Goal: Task Accomplishment & Management: Use online tool/utility

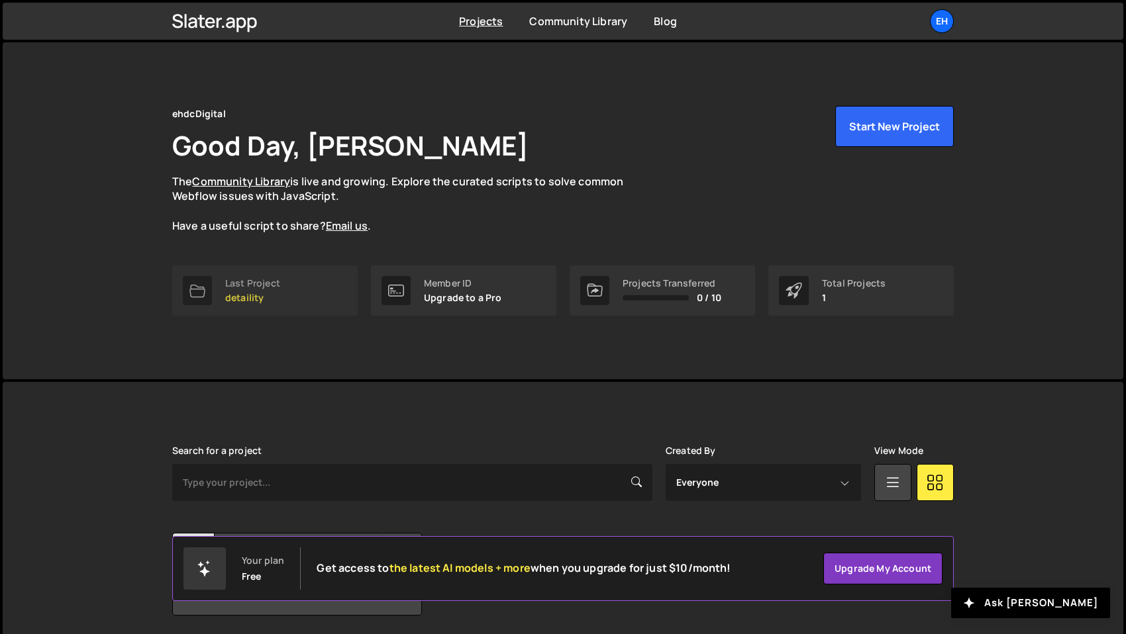
click at [288, 289] on link "Last Project detaility" at bounding box center [264, 291] width 185 height 50
click at [938, 25] on div "eh" at bounding box center [942, 21] width 24 height 24
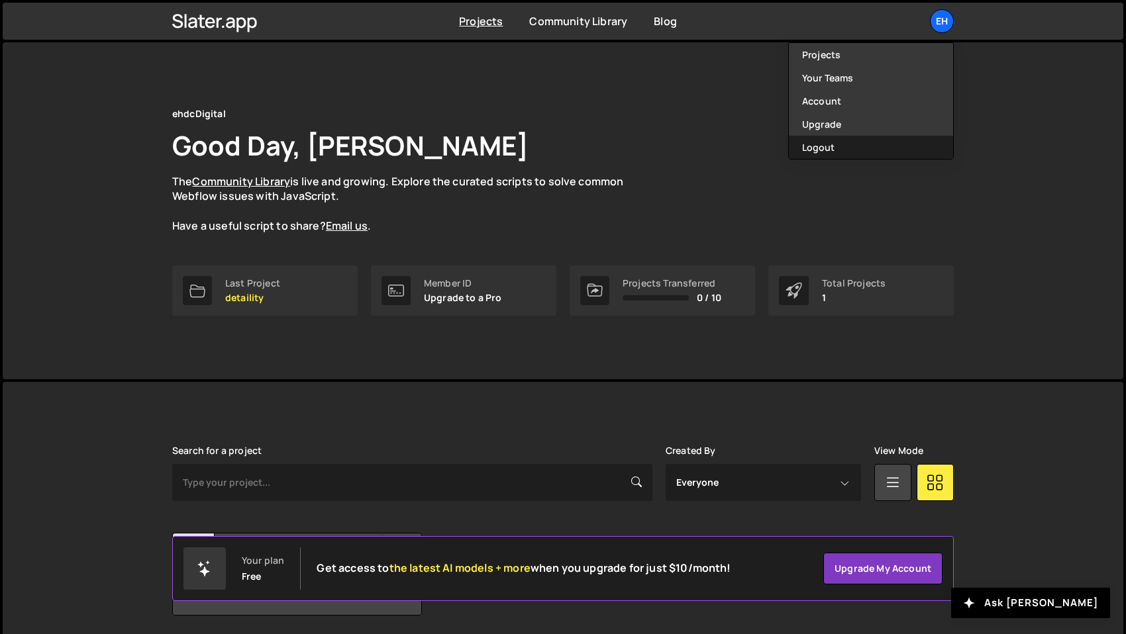
click at [918, 144] on button "Logout" at bounding box center [871, 147] width 164 height 23
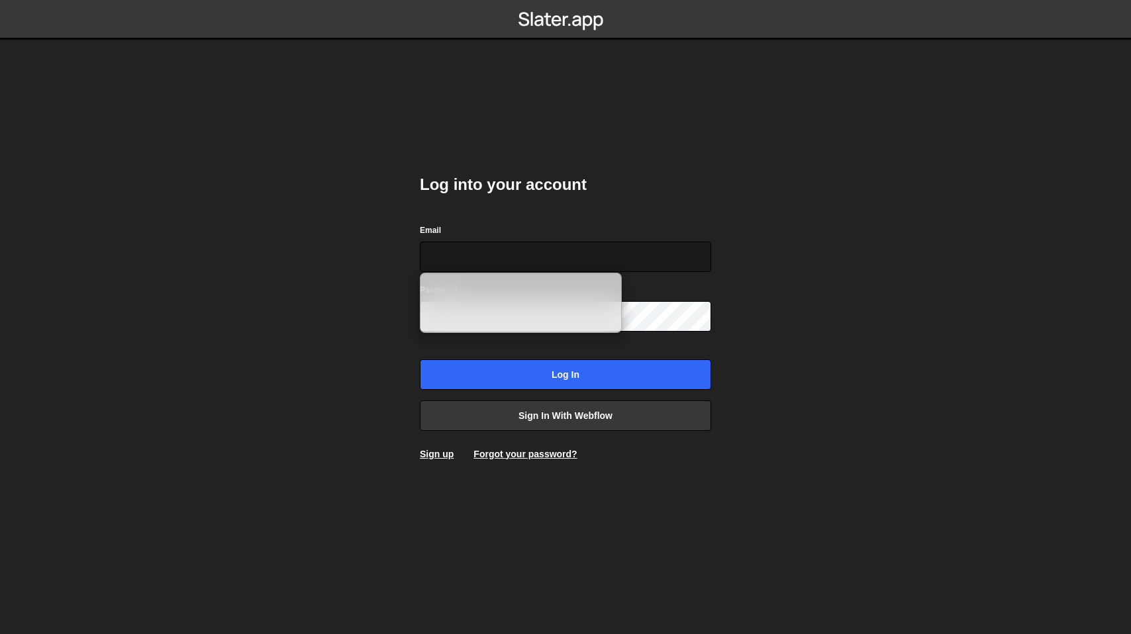
click at [426, 259] on input "Email" at bounding box center [565, 257] width 291 height 30
click at [352, 322] on body "Log into your account Email Password Log in Sign in with Webflow Sign up Forgot…" at bounding box center [565, 317] width 1131 height 634
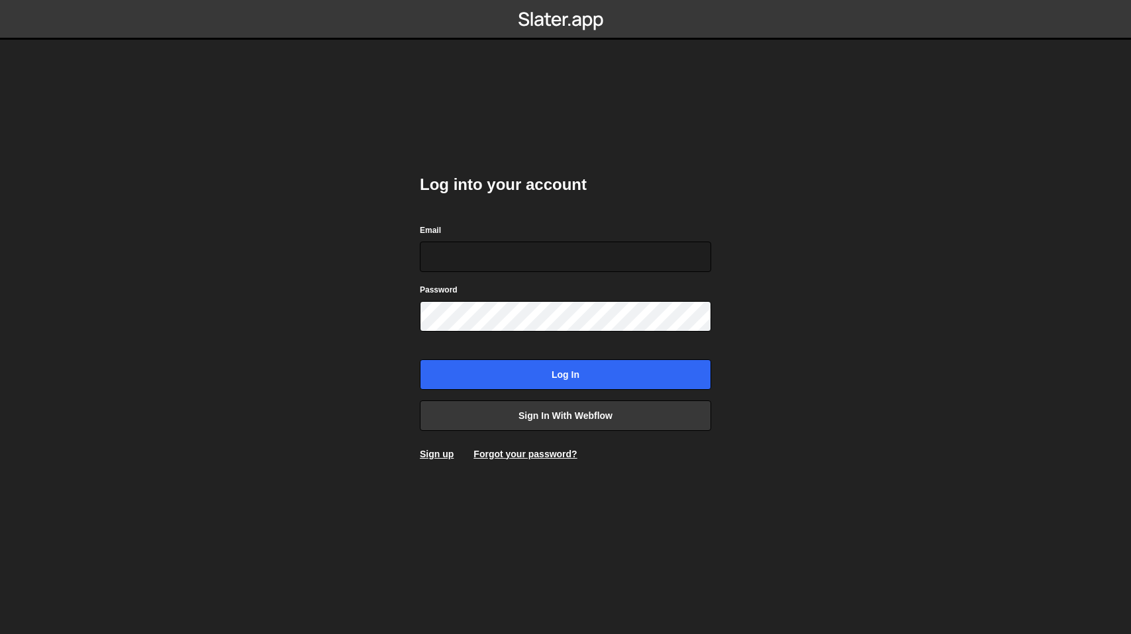
click at [487, 273] on form "Email Password Log in" at bounding box center [565, 306] width 291 height 167
click at [469, 263] on input "Email" at bounding box center [565, 257] width 291 height 30
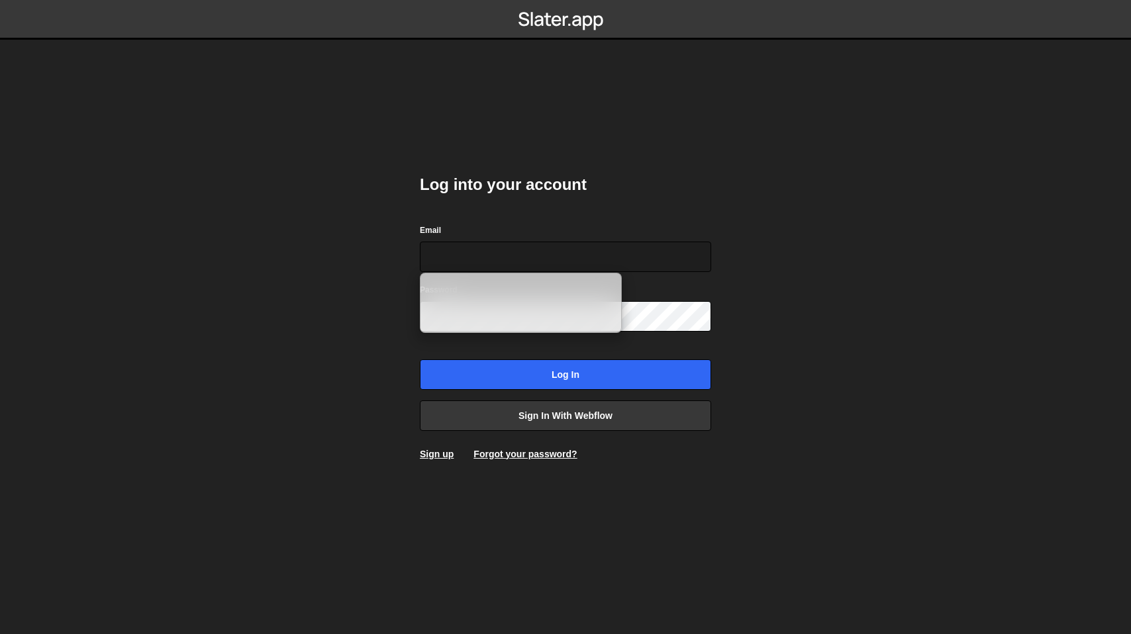
click at [365, 329] on body "Log into your account Email Password Log in Sign in with Webflow Sign up Forgot…" at bounding box center [565, 317] width 1131 height 634
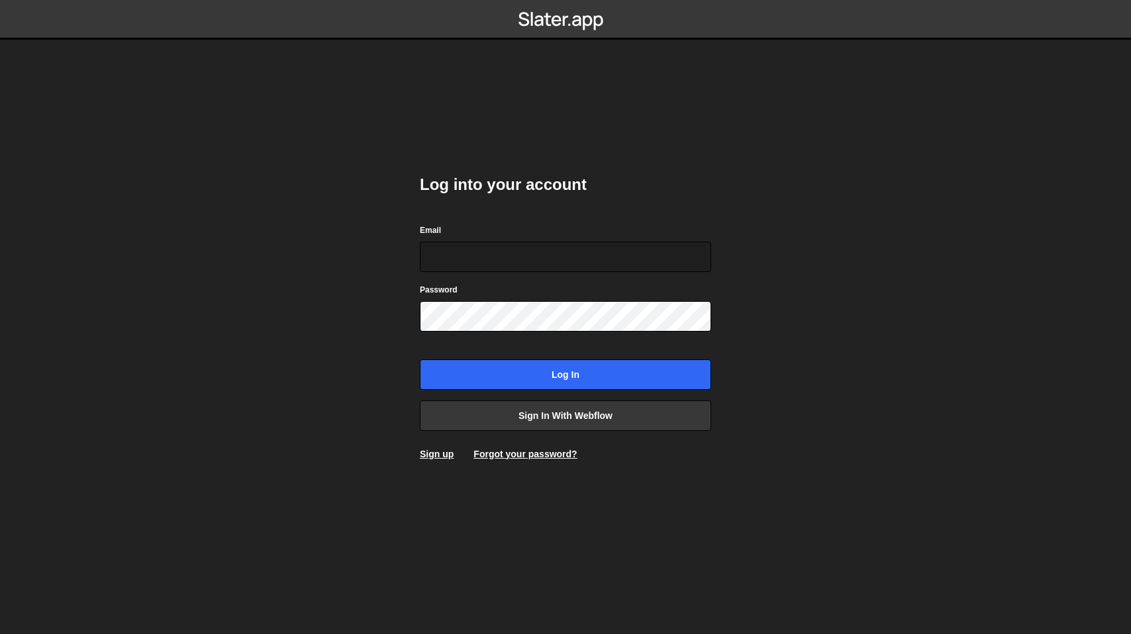
click at [461, 275] on form "Email Password Log in" at bounding box center [565, 306] width 291 height 167
click at [469, 265] on input "Email" at bounding box center [565, 257] width 291 height 30
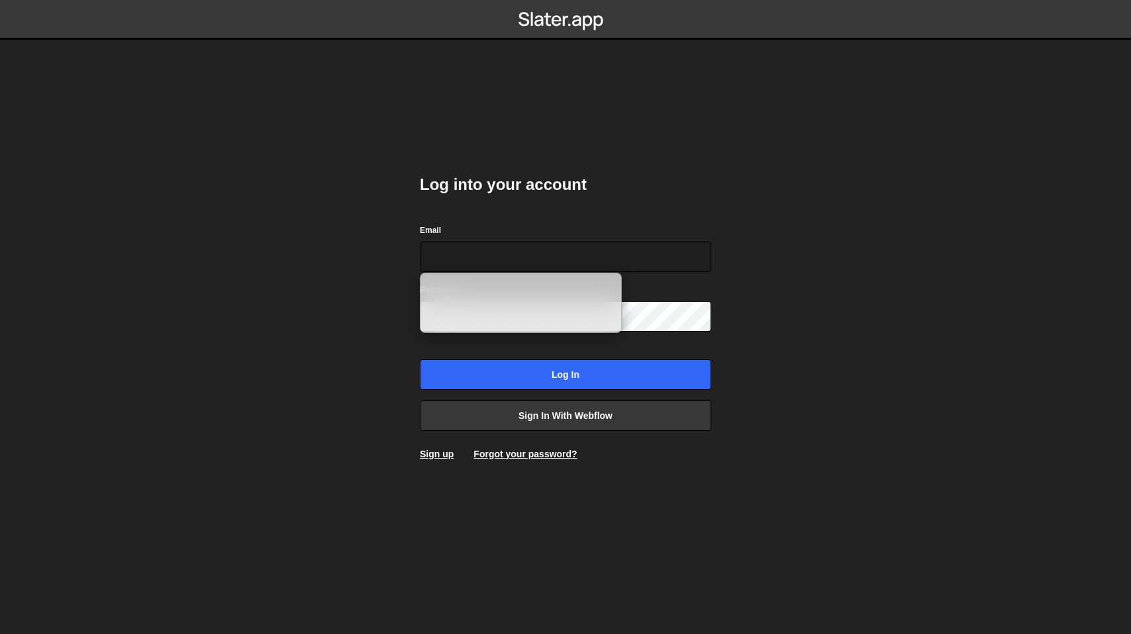
click at [272, 420] on body "Log into your account Email Password Log in Sign in with Webflow Sign up Forgot…" at bounding box center [565, 317] width 1131 height 634
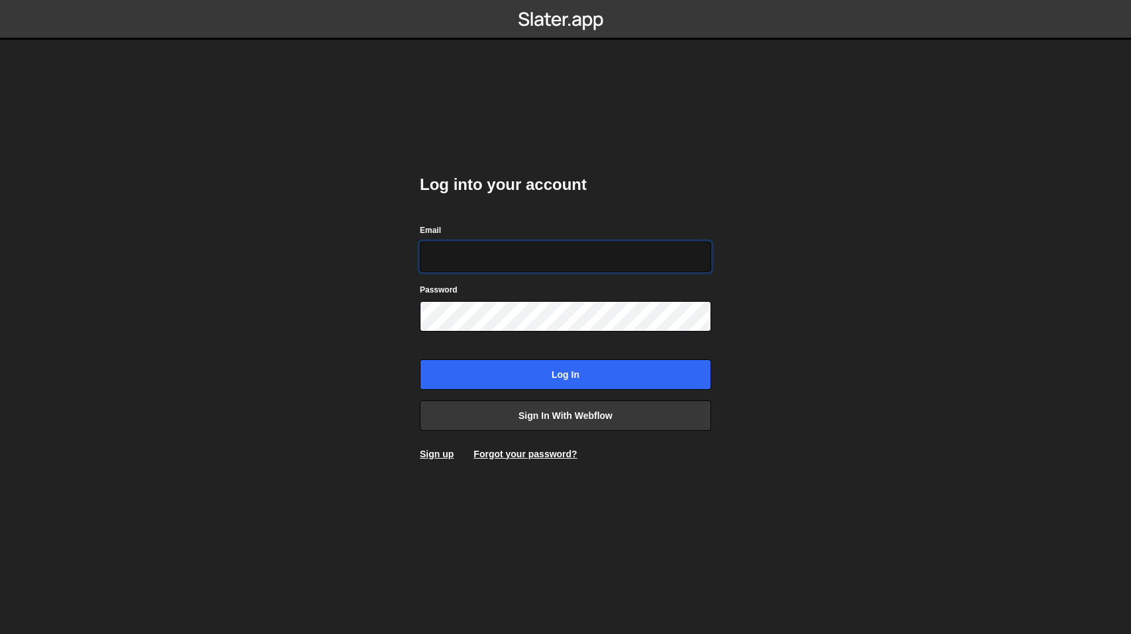
click at [490, 259] on input "Email" at bounding box center [565, 257] width 291 height 30
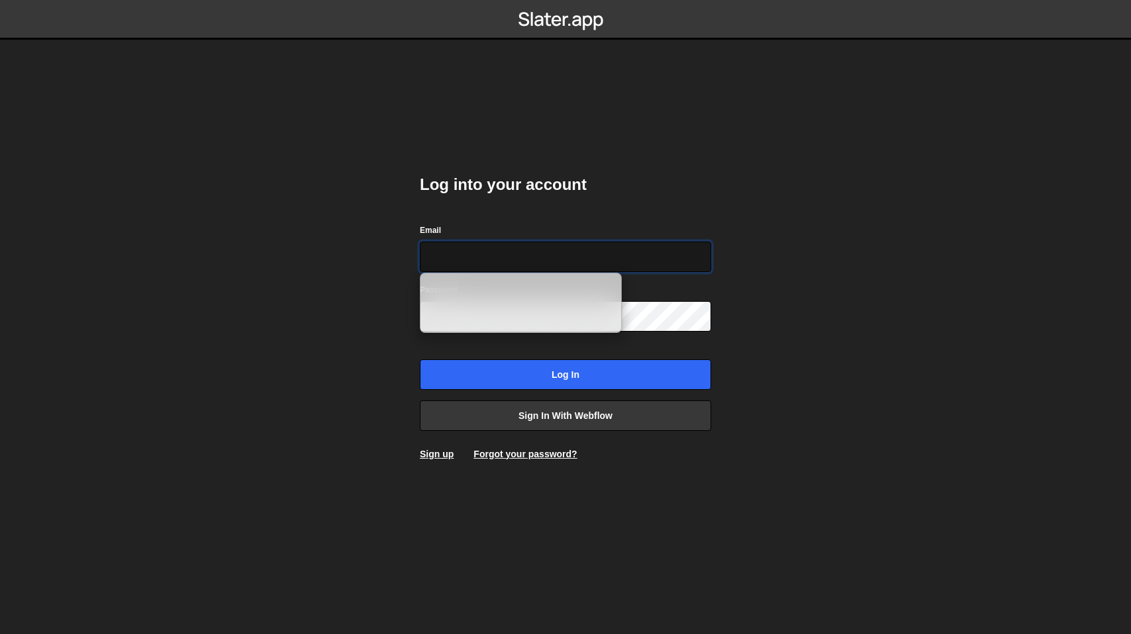
paste input "[PERSON_NAME][EMAIL_ADDRESS][DOMAIN_NAME]"
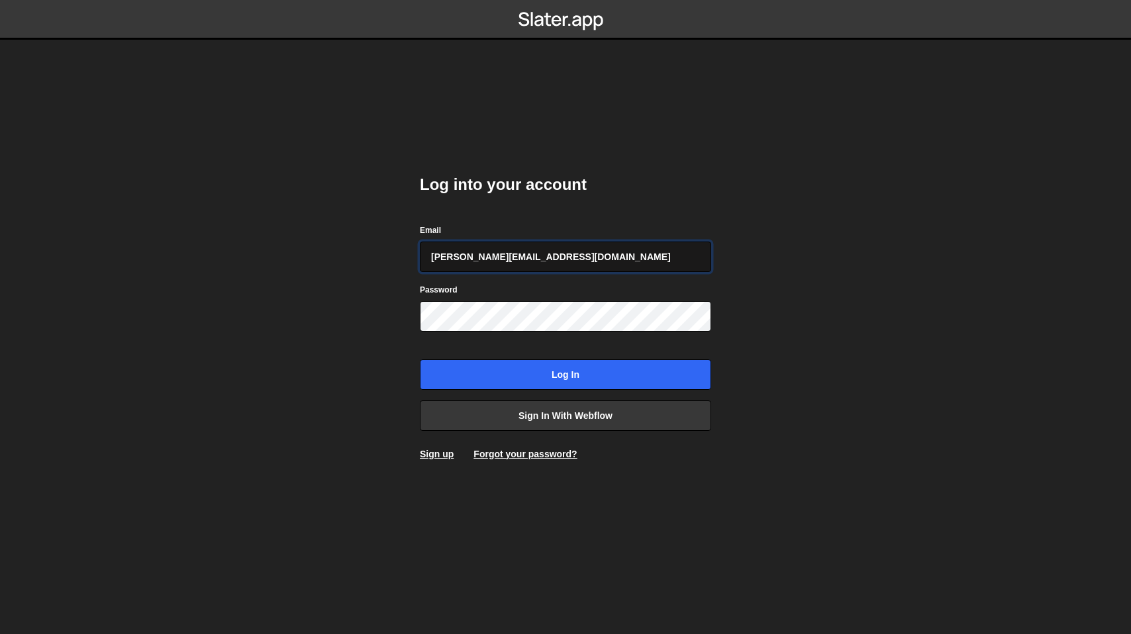
type input "[PERSON_NAME][EMAIL_ADDRESS][DOMAIN_NAME]"
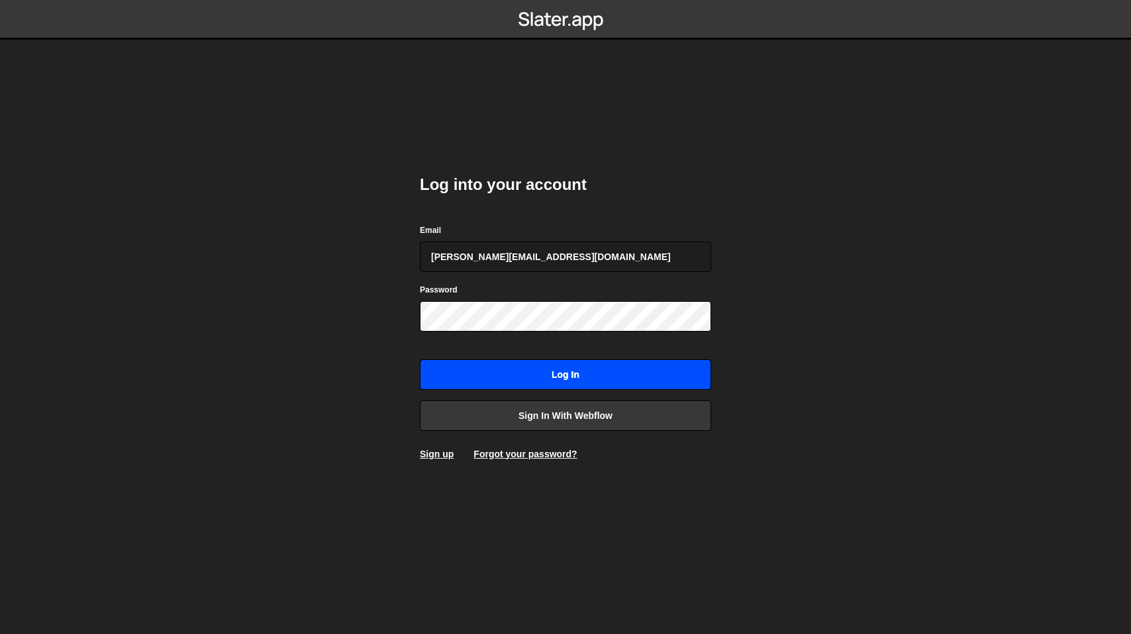
click at [485, 371] on input "Log in" at bounding box center [565, 375] width 291 height 30
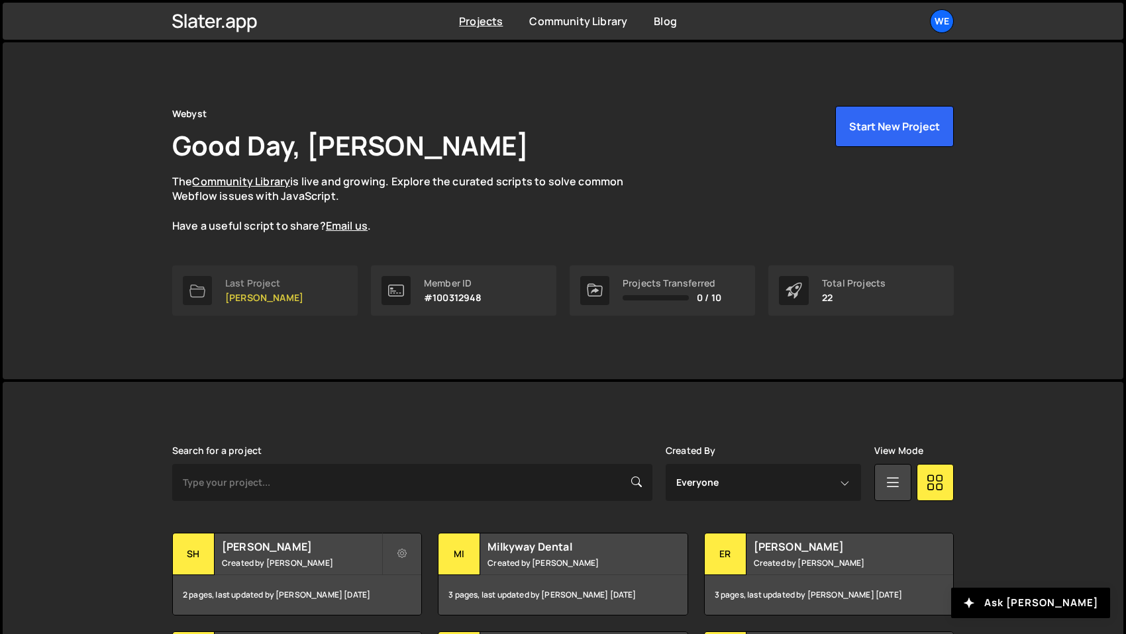
click at [316, 281] on link "Last Project [PERSON_NAME]" at bounding box center [264, 291] width 185 height 50
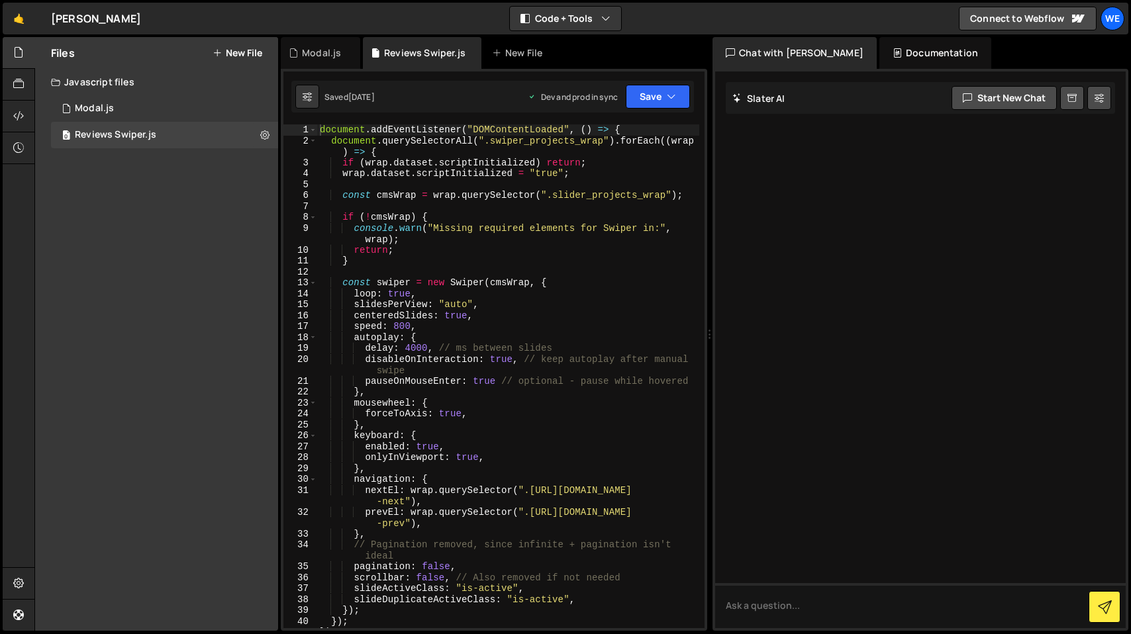
click at [248, 52] on button "New File" at bounding box center [238, 53] width 50 height 11
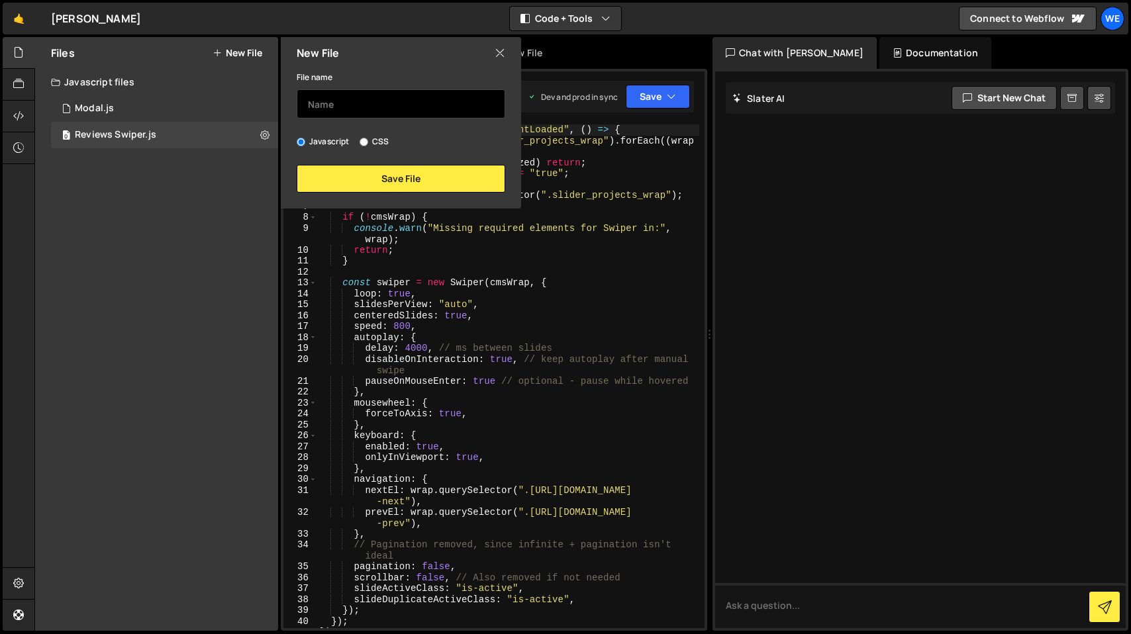
click at [326, 100] on input "text" at bounding box center [401, 103] width 209 height 29
type input "Tabs"
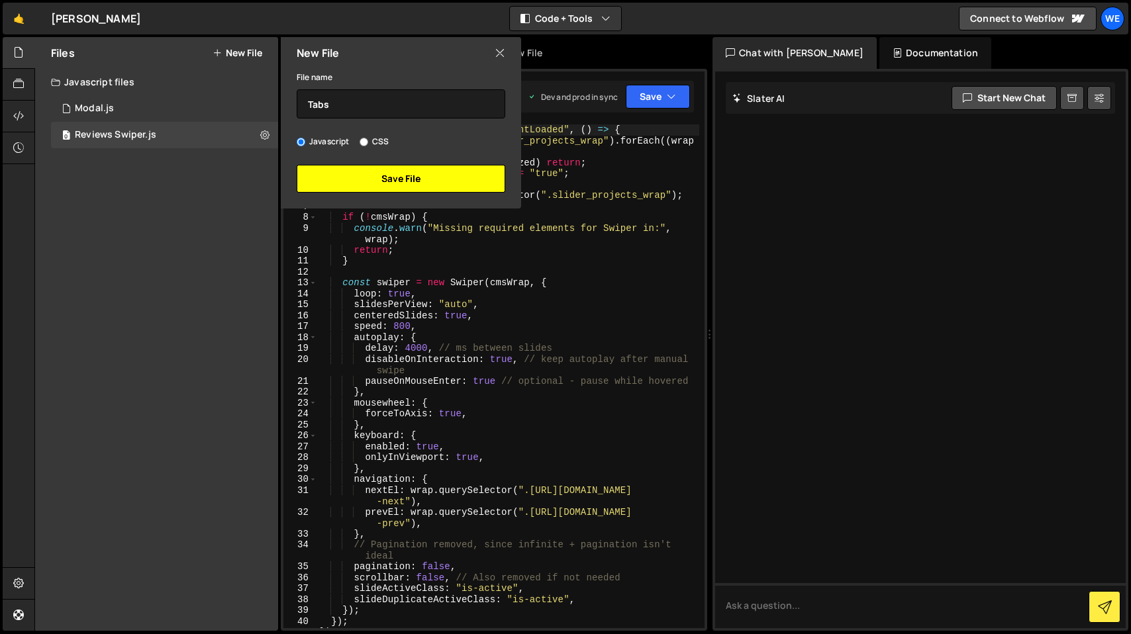
click at [392, 166] on button "Save File" at bounding box center [401, 179] width 209 height 28
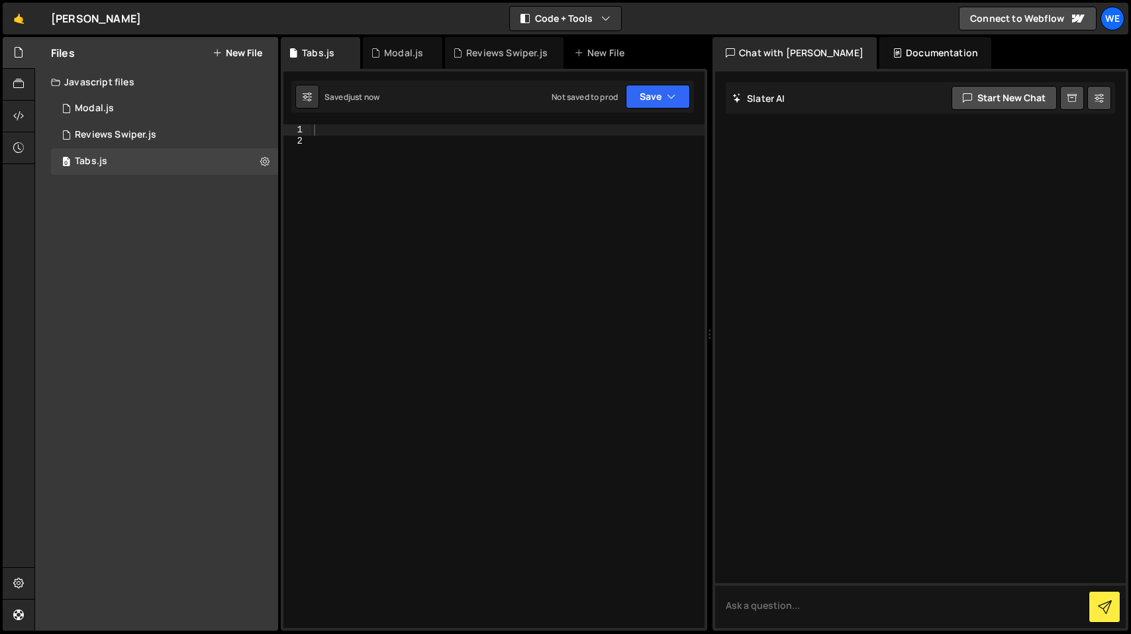
click at [330, 130] on div at bounding box center [507, 387] width 393 height 526
paste textarea "});"
type textarea "});"
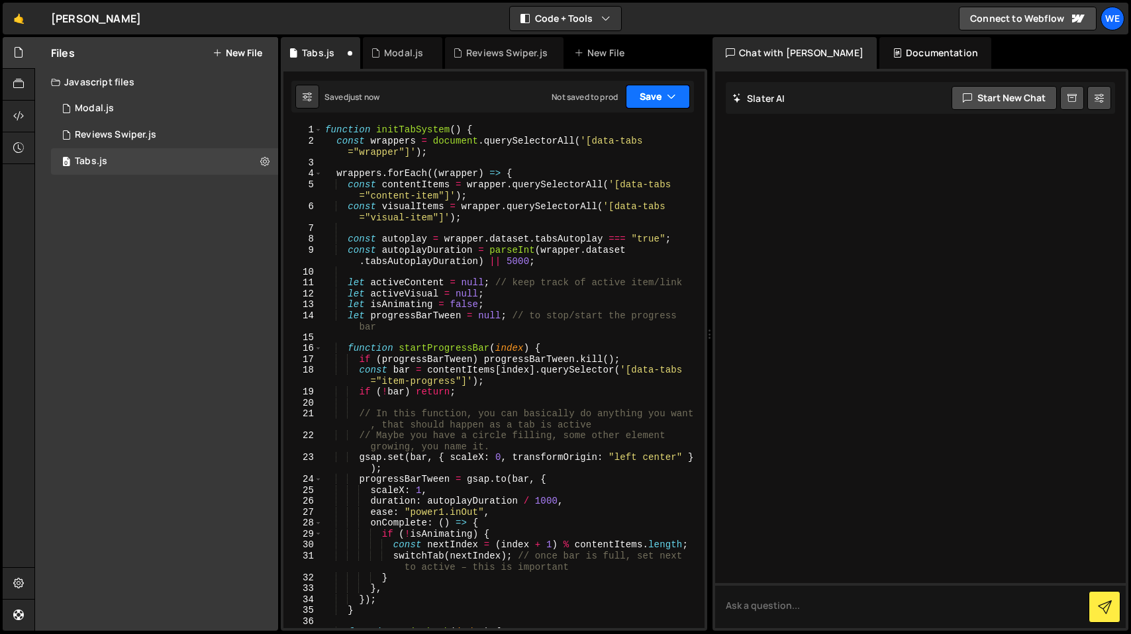
click at [670, 99] on icon "button" at bounding box center [671, 96] width 9 height 13
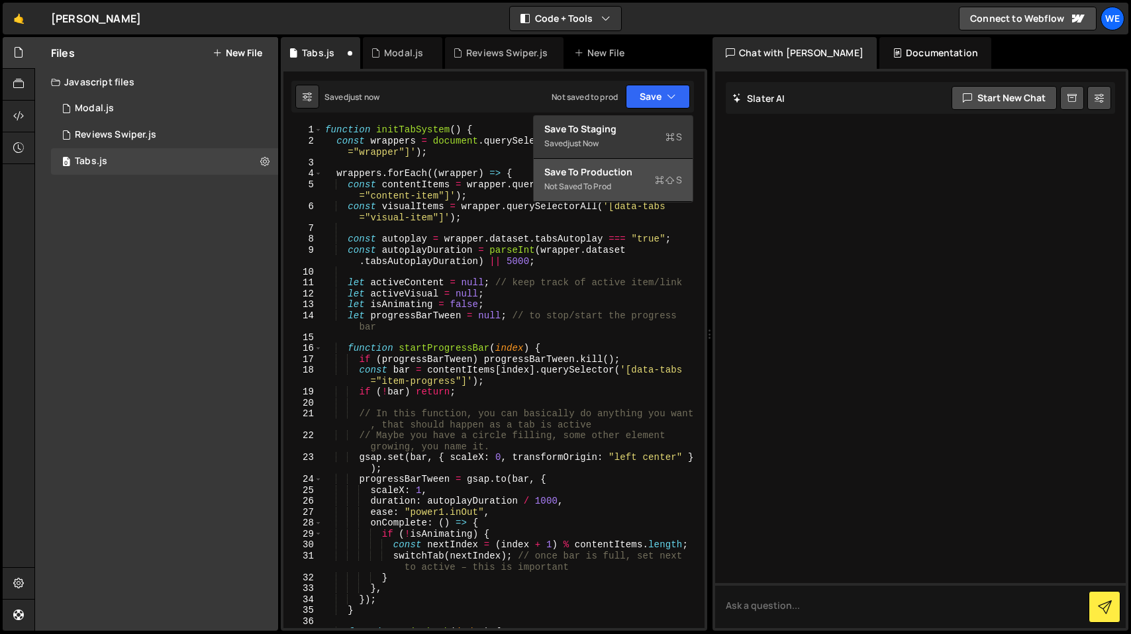
click at [620, 177] on div "Save to Production S" at bounding box center [613, 172] width 138 height 13
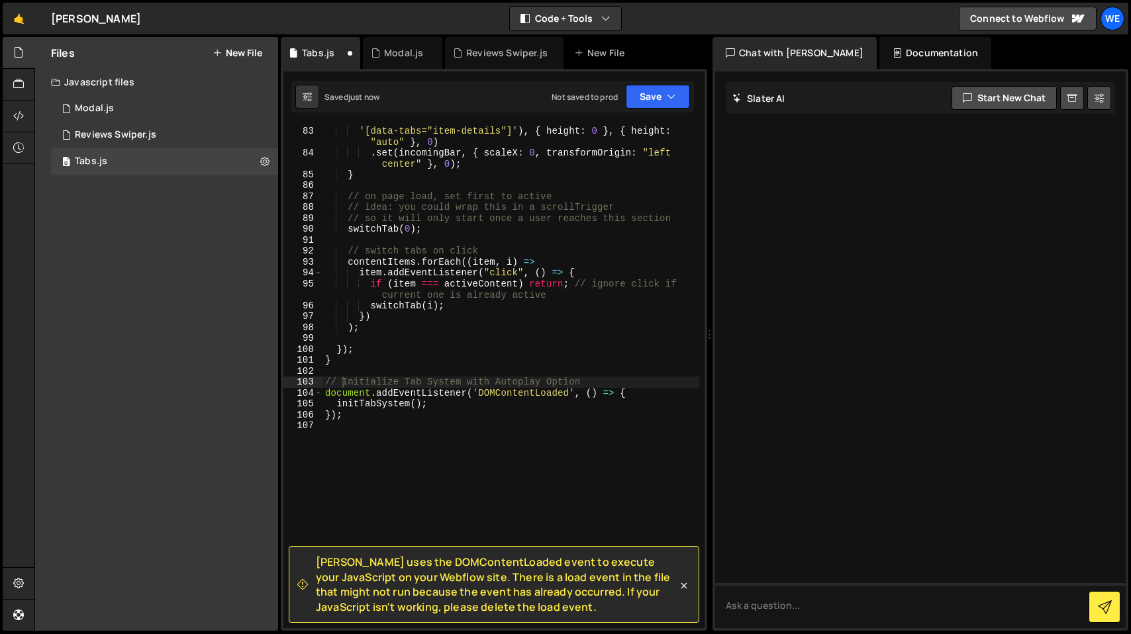
scroll to position [1103, 0]
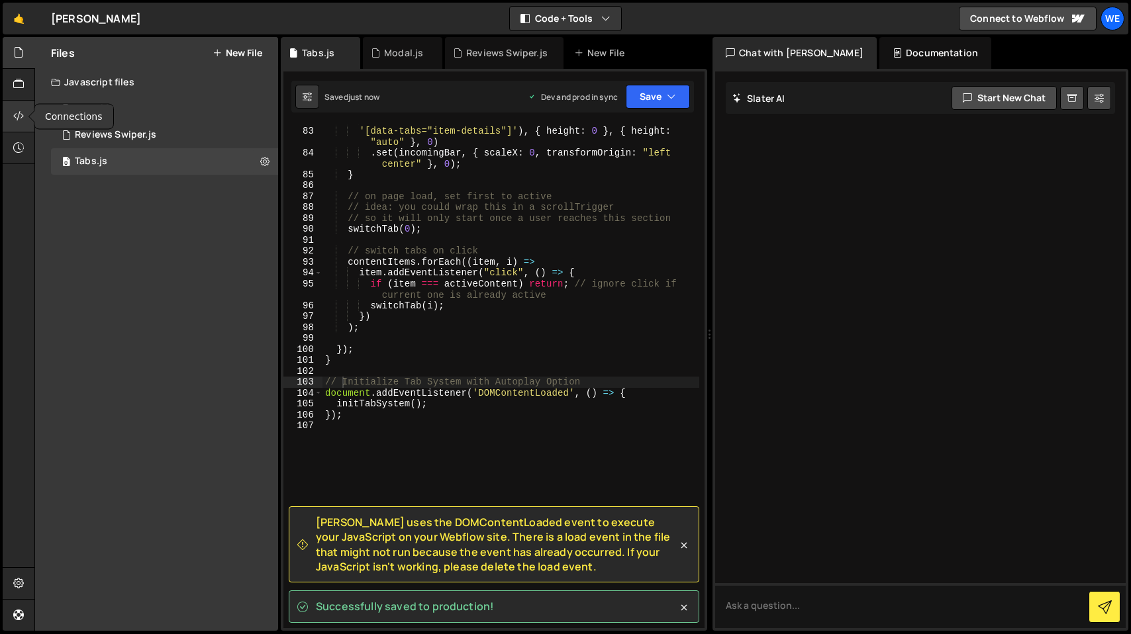
click at [19, 118] on icon at bounding box center [18, 116] width 11 height 15
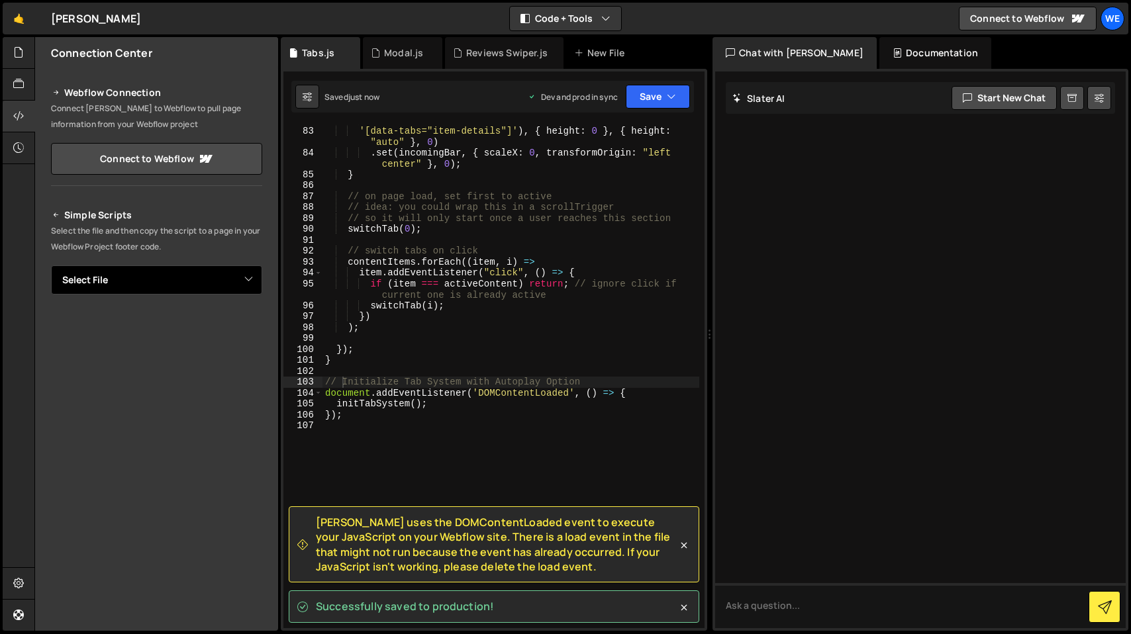
click at [171, 275] on select "Select File Modal.js Reviews Swiper.js Tabs.js" at bounding box center [156, 280] width 211 height 29
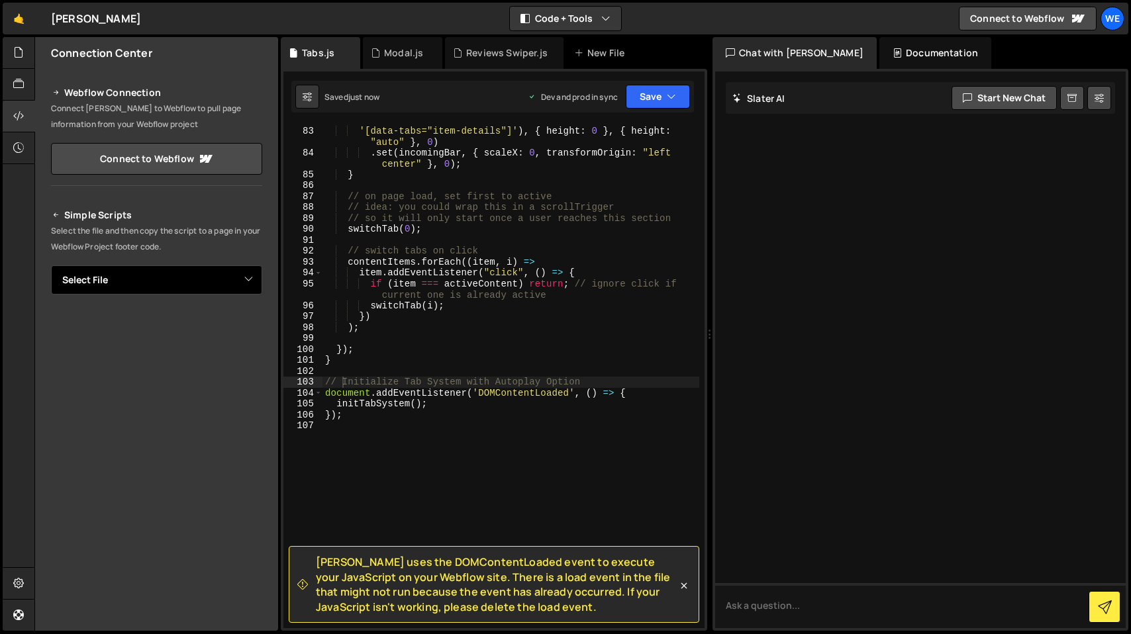
select select "44835"
click at [51, 266] on select "Select File Modal.js Reviews Swiper.js Tabs.js" at bounding box center [156, 280] width 211 height 29
click at [246, 328] on button "Button group with nested dropdown" at bounding box center [253, 325] width 19 height 28
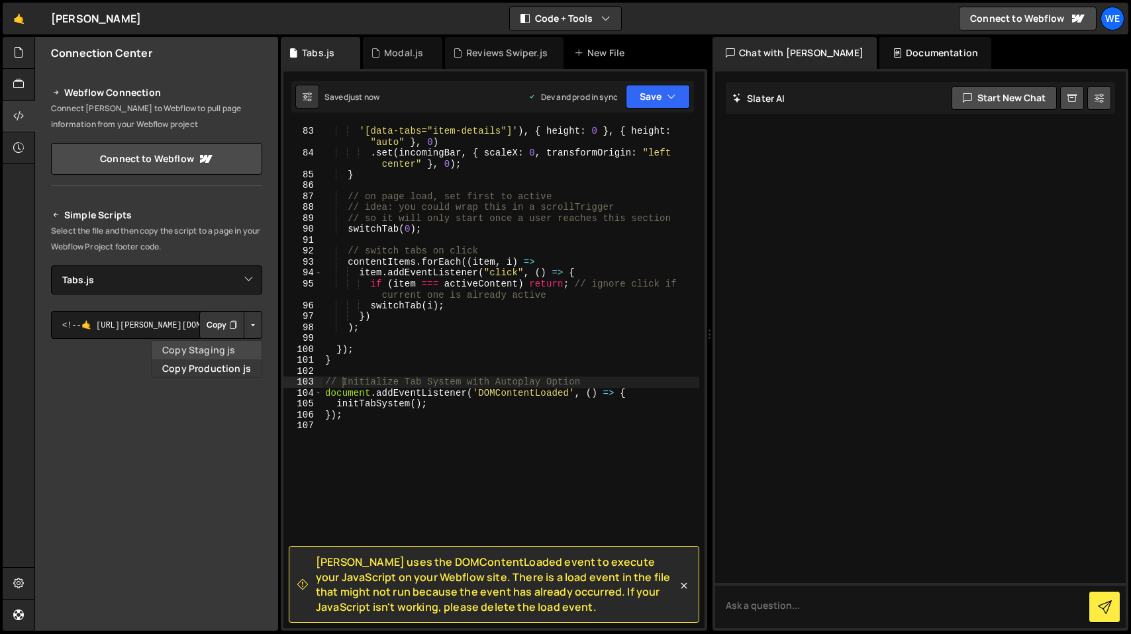
click at [225, 352] on link "Copy Staging js" at bounding box center [207, 350] width 110 height 19
click at [372, 492] on div ". fromTo ( incomingContent . querySelector ( '[data-tabs="item-details"]' ) , {…" at bounding box center [510, 378] width 377 height 526
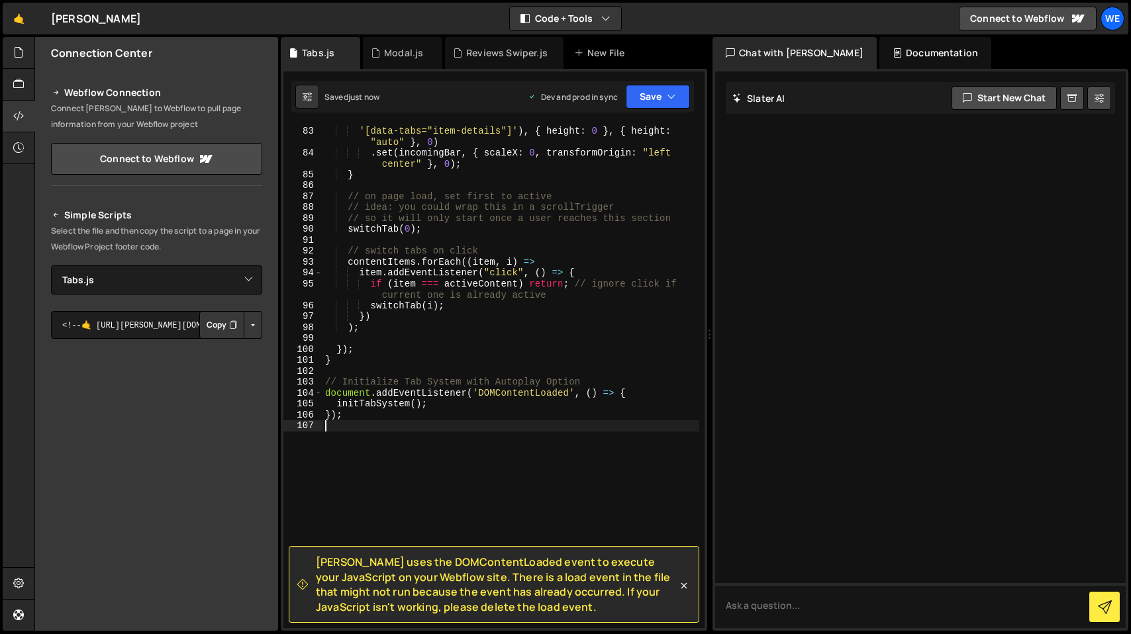
paste textarea "<script src="https://slater.app/16420/44835.js"></script>"
type textarea "<script src="https://slater.app/16420/44835.js"></script>"
click at [656, 101] on button "Save" at bounding box center [658, 97] width 64 height 24
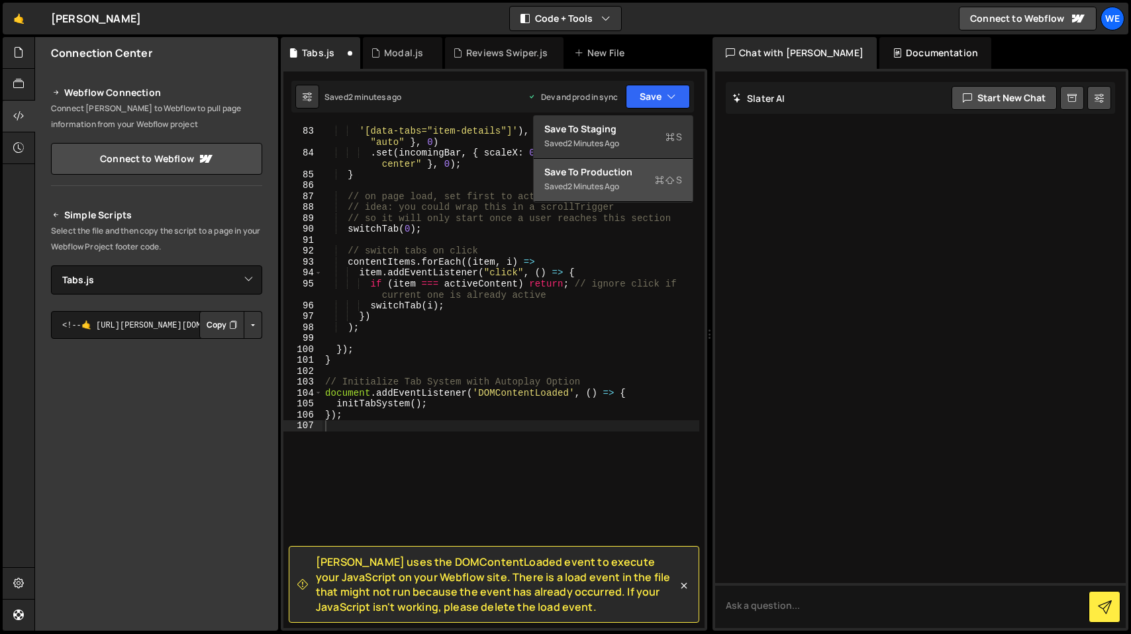
click at [615, 193] on div "Saved 2 minutes ago" at bounding box center [613, 187] width 138 height 16
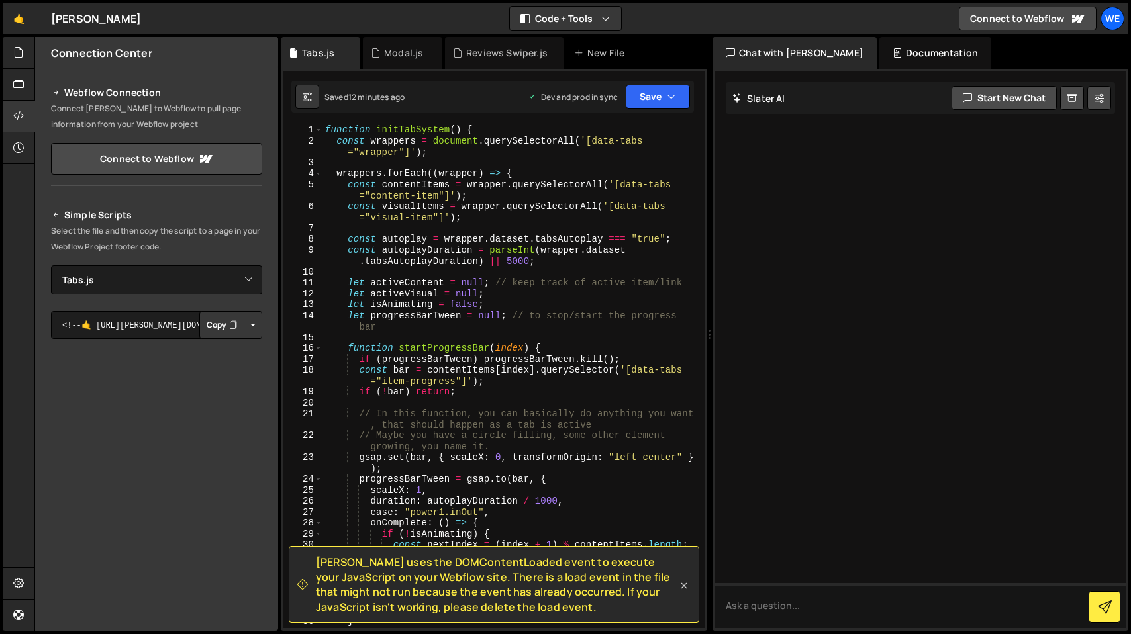
click at [683, 587] on icon at bounding box center [683, 585] width 13 height 13
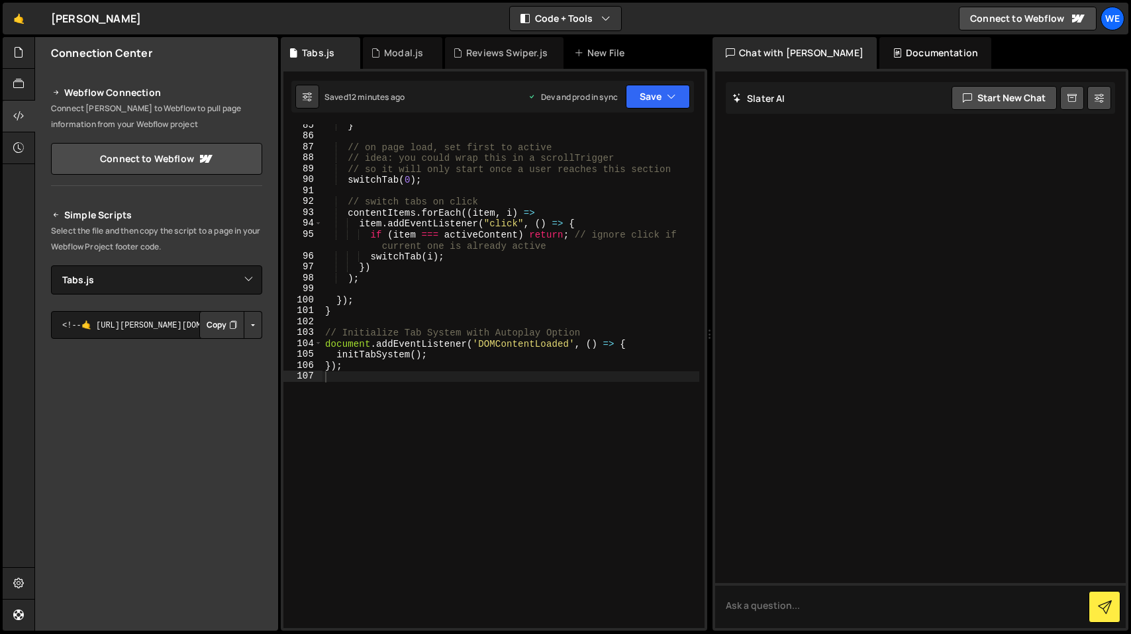
scroll to position [1152, 0]
